Goal: Task Accomplishment & Management: Manage account settings

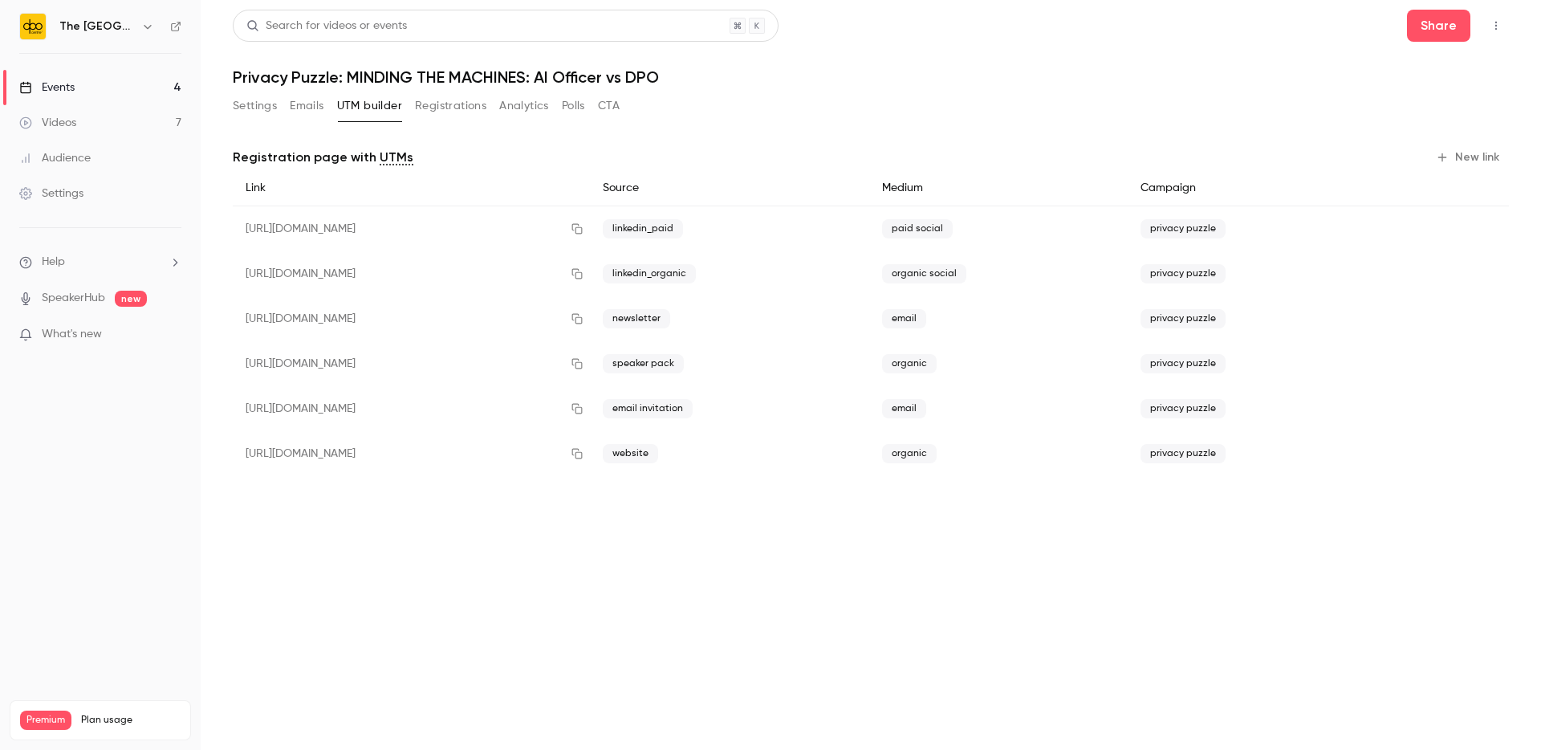
click at [437, 105] on button "Registrations" at bounding box center [450, 106] width 71 height 26
